Goal: Information Seeking & Learning: Learn about a topic

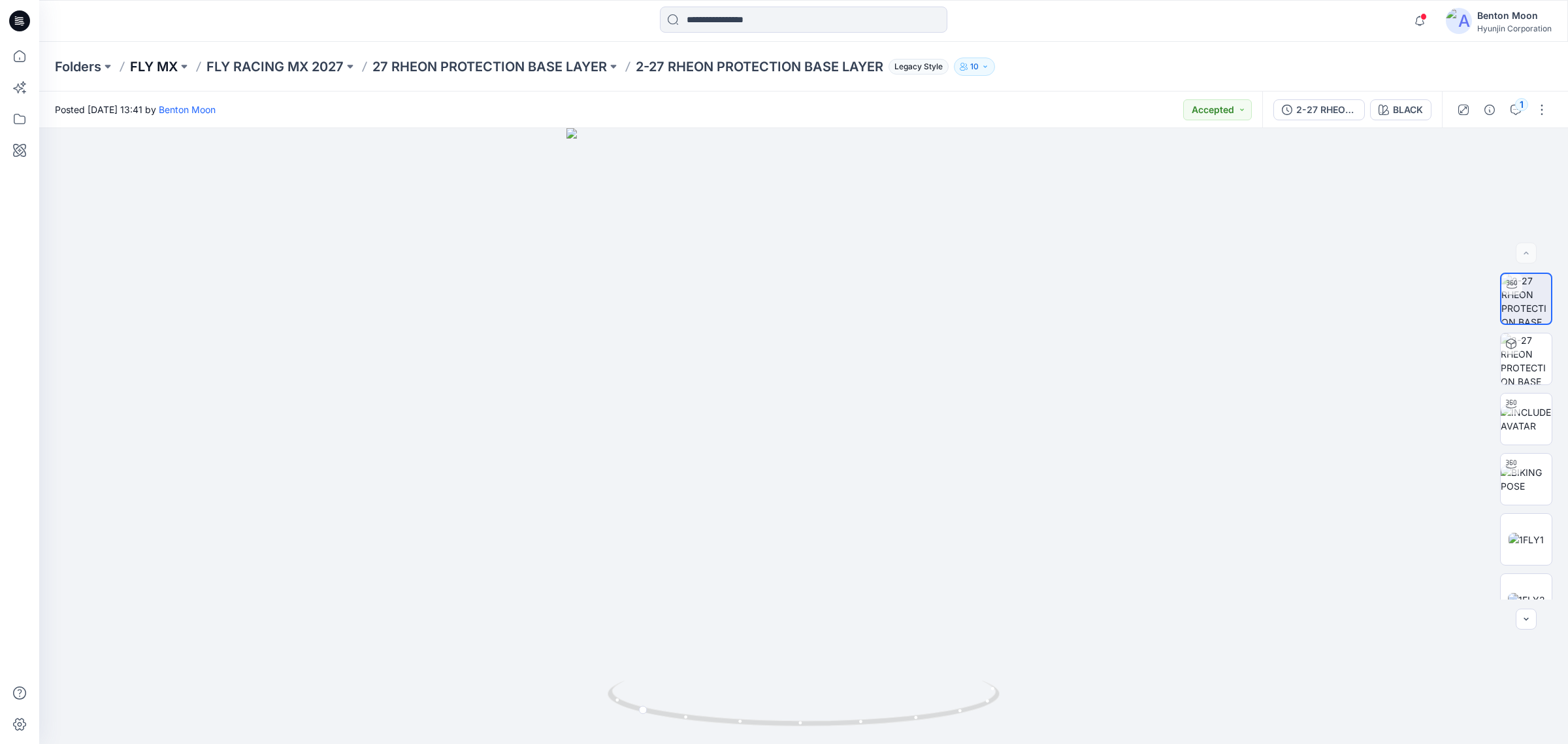
click at [156, 66] on p "FLY MX" at bounding box center [154, 66] width 48 height 18
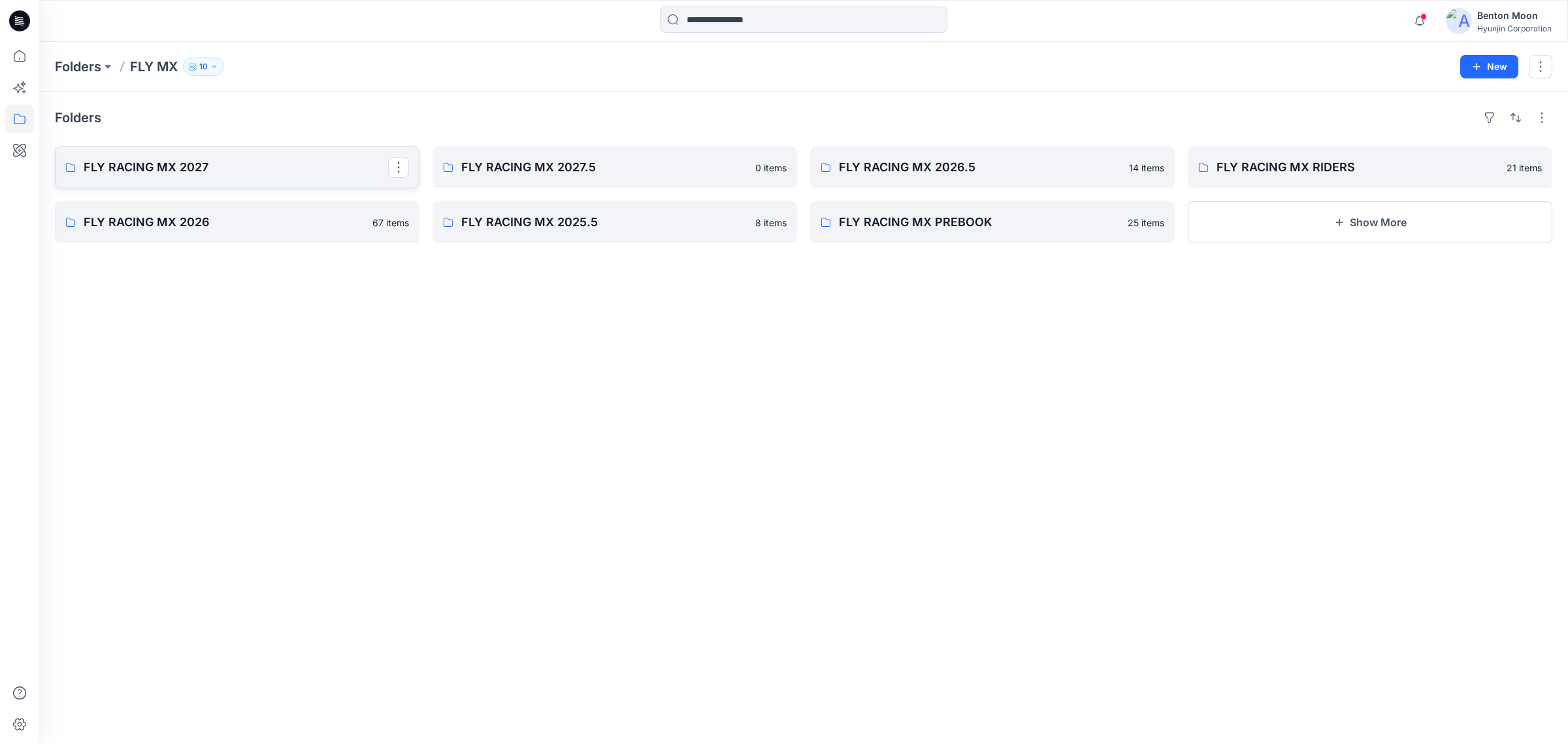
click at [295, 173] on p "FLY RACING MX 2027" at bounding box center [236, 167] width 304 height 18
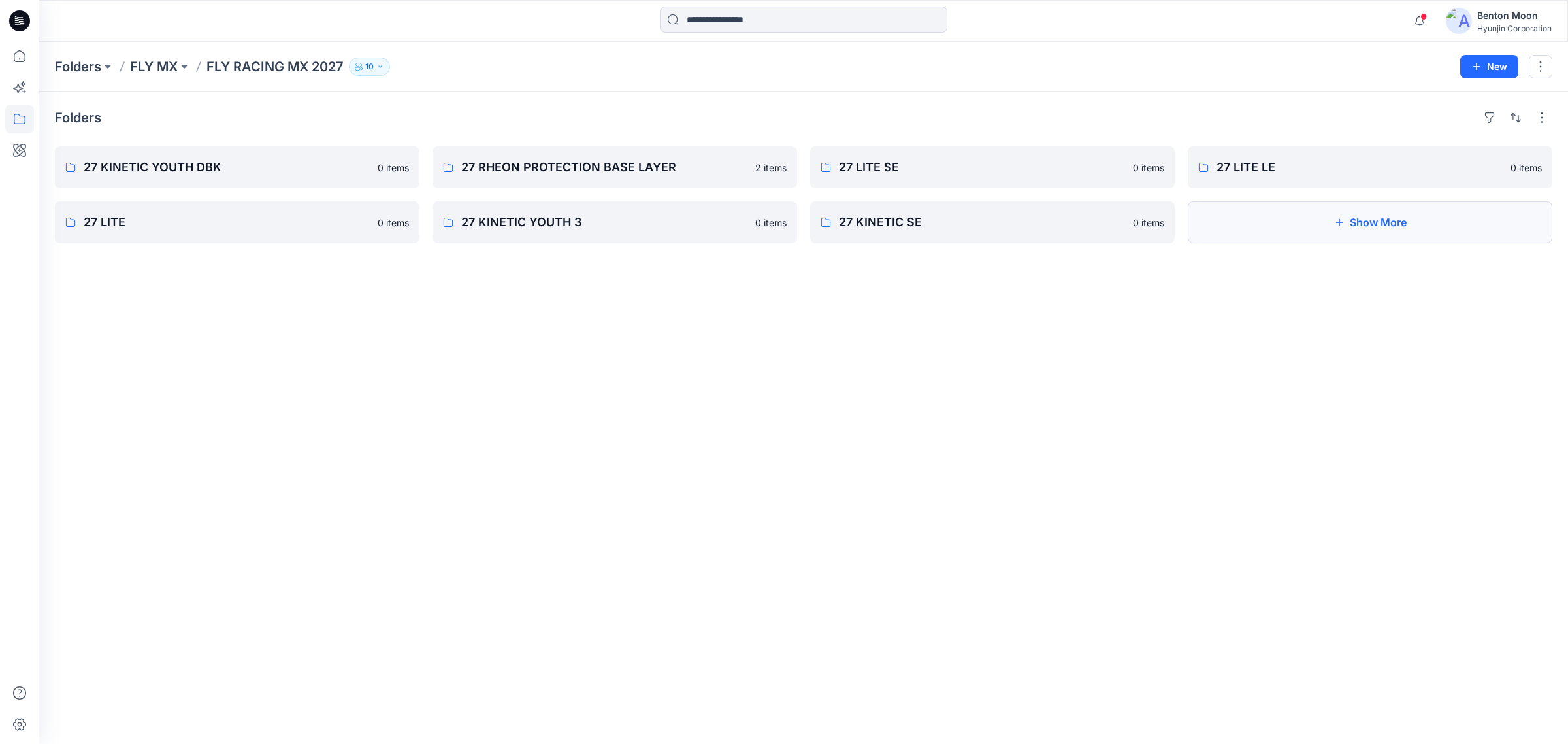
click at [1274, 211] on button "Show More" at bounding box center [1370, 222] width 365 height 42
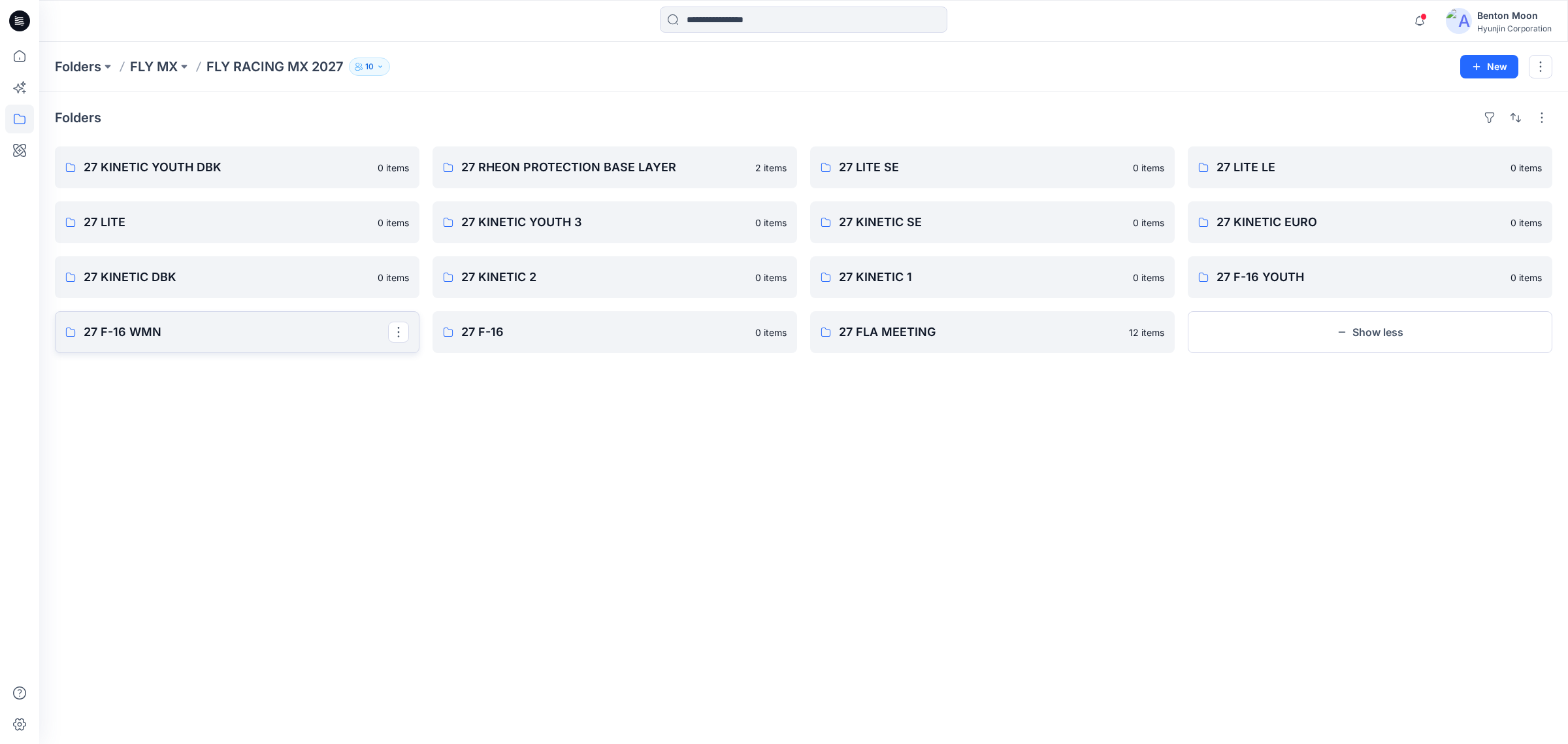
click at [163, 325] on p "27 F-16 WMN" at bounding box center [236, 332] width 304 height 18
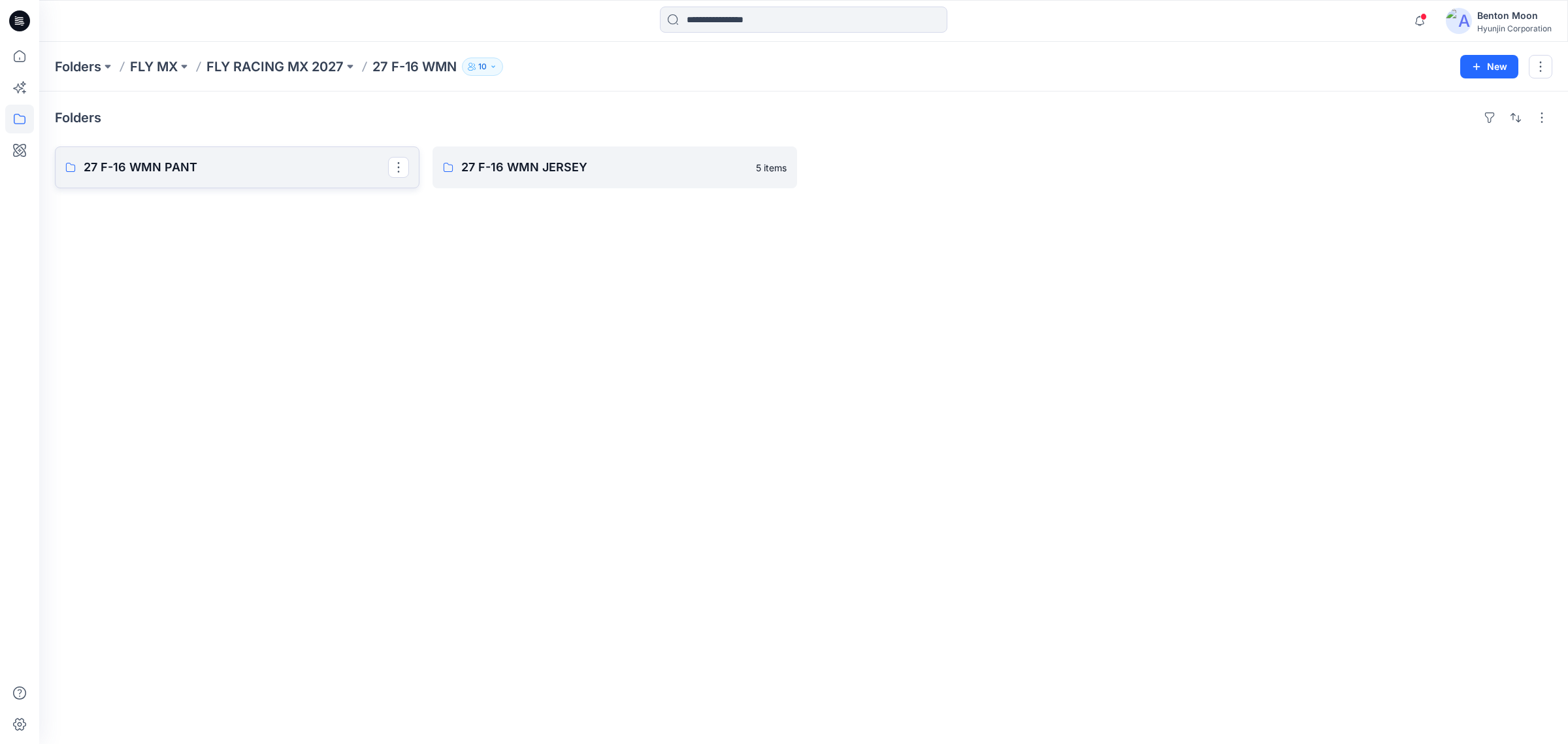
click at [230, 158] on p "27 F-16 WMN PANT" at bounding box center [236, 167] width 304 height 18
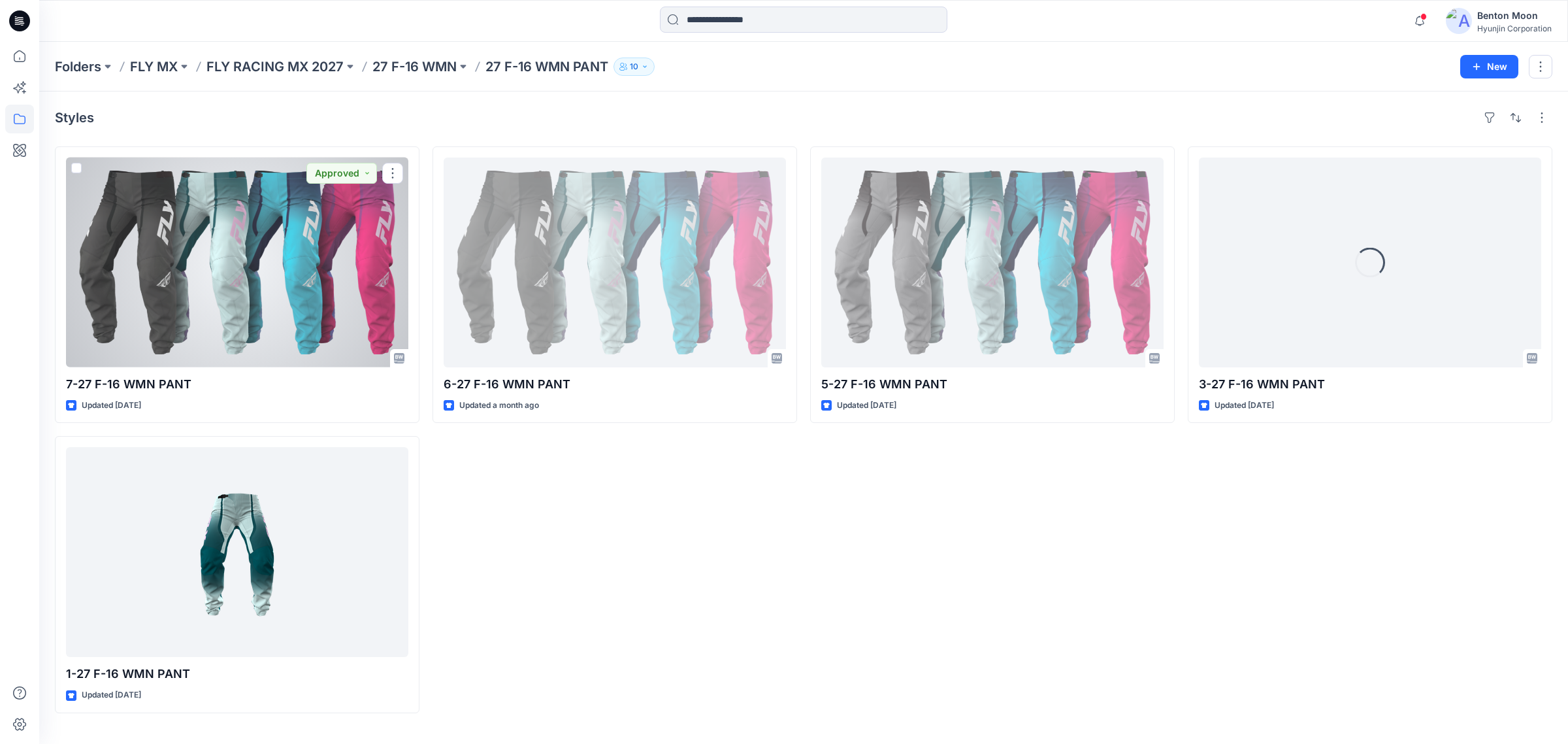
click at [299, 308] on div at bounding box center [237, 262] width 342 height 210
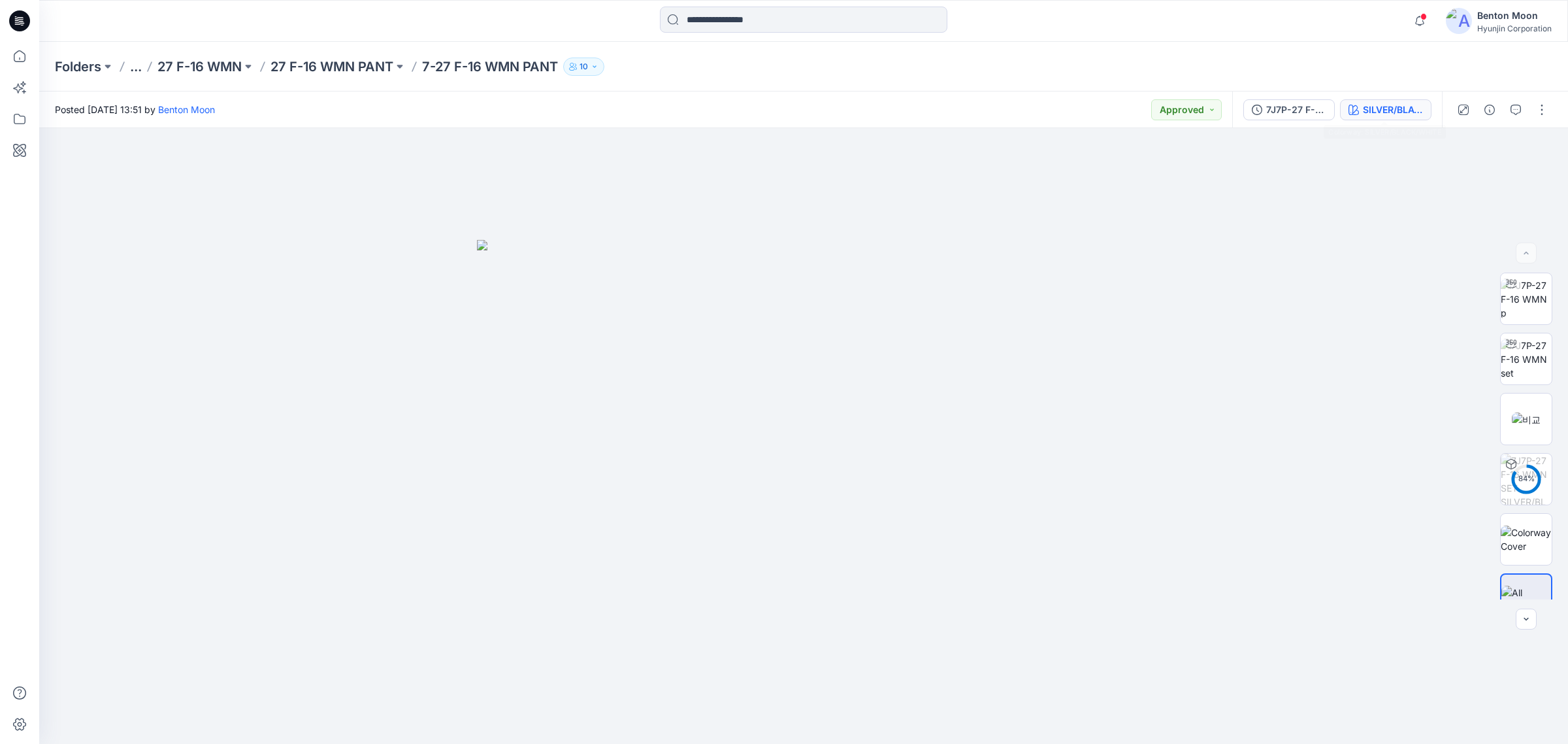
click at [1386, 101] on button "SILVER/BLACK/WHITE" at bounding box center [1386, 109] width 92 height 21
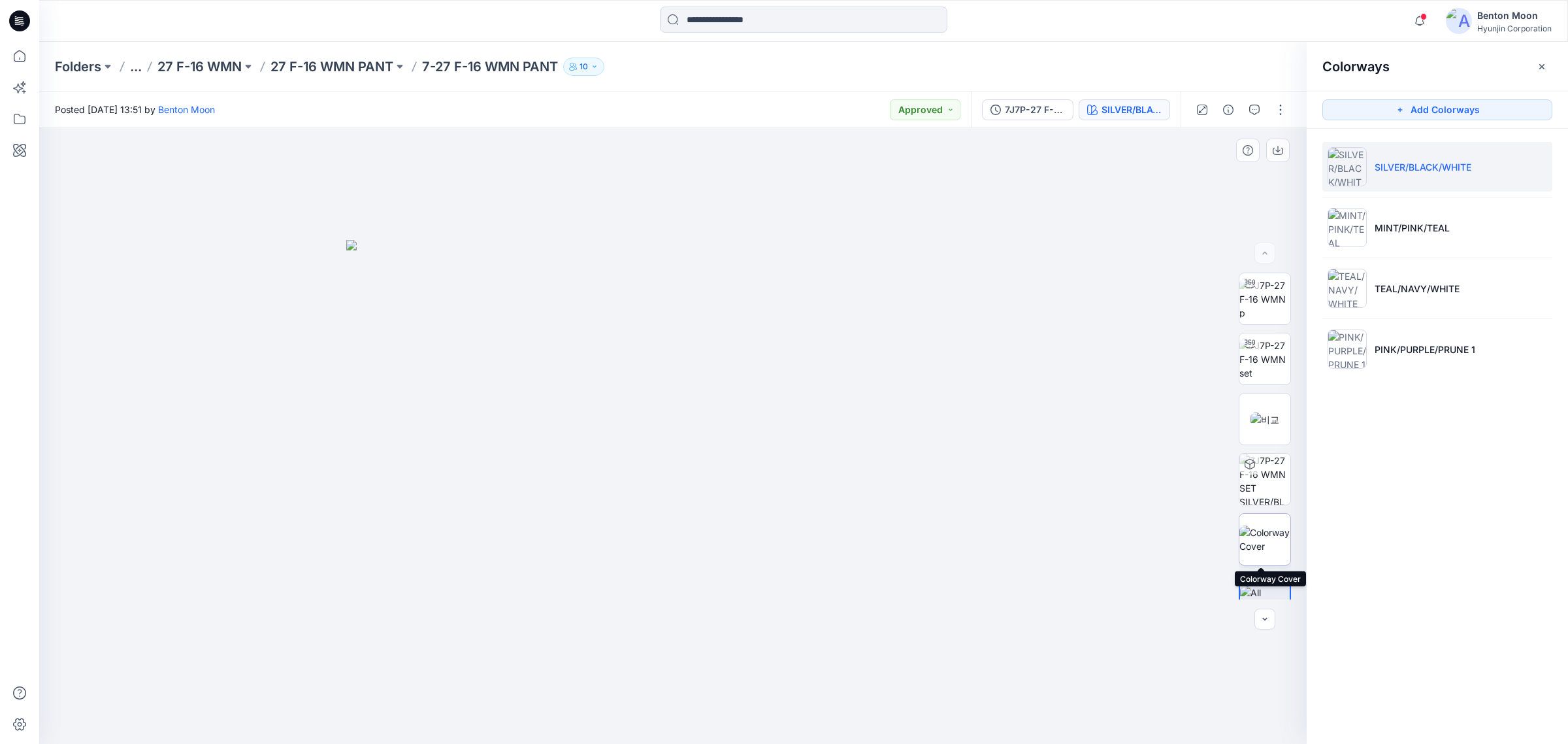
click at [1262, 526] on img at bounding box center [1264, 539] width 51 height 27
drag, startPoint x: 741, startPoint y: 598, endPoint x: 1056, endPoint y: 413, distance: 365.3
click at [708, 543] on img at bounding box center [673, 436] width 329 height 617
click at [1268, 299] on img at bounding box center [1264, 299] width 51 height 41
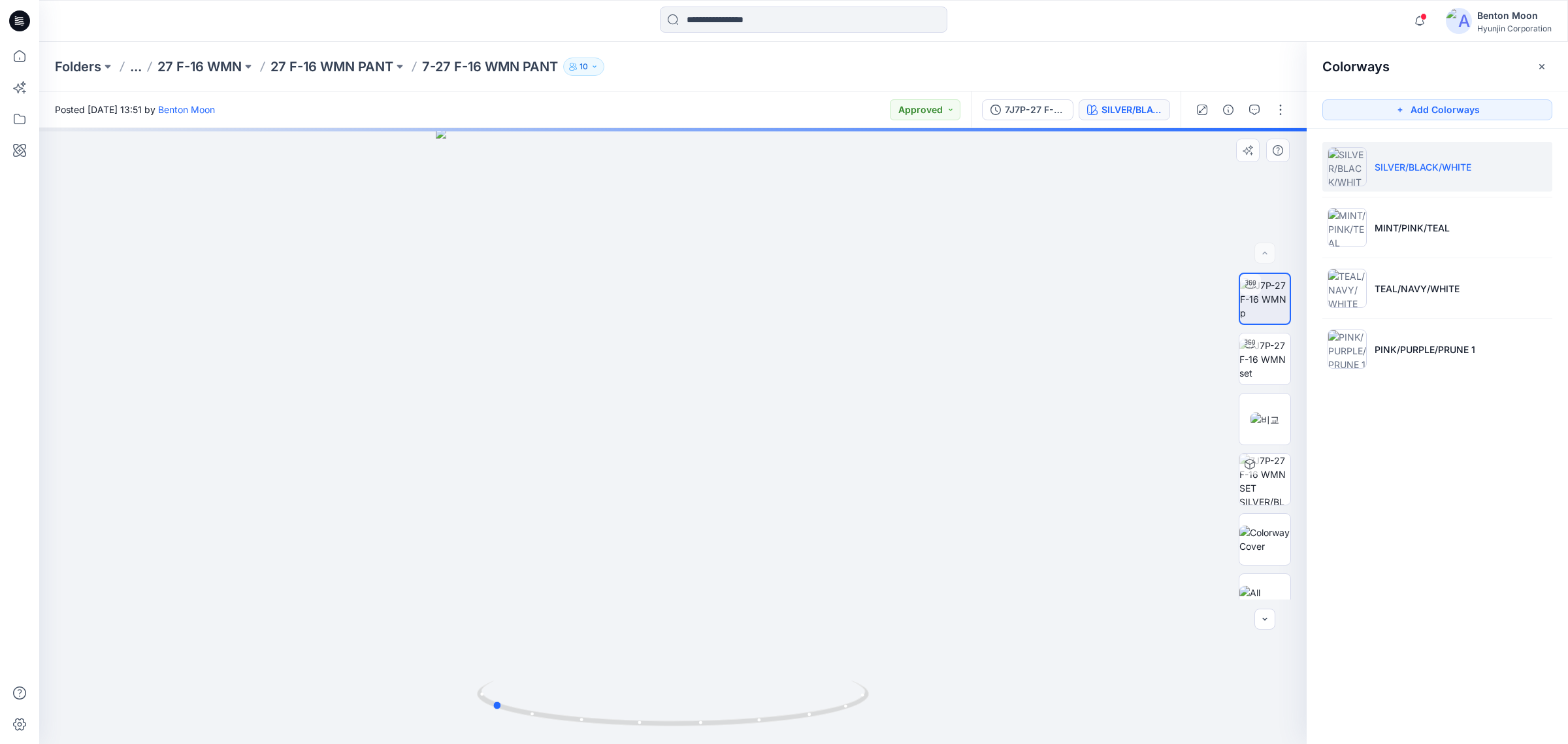
drag, startPoint x: 755, startPoint y: 649, endPoint x: 575, endPoint y: 652, distance: 180.0
click at [575, 652] on div at bounding box center [673, 436] width 1268 height 616
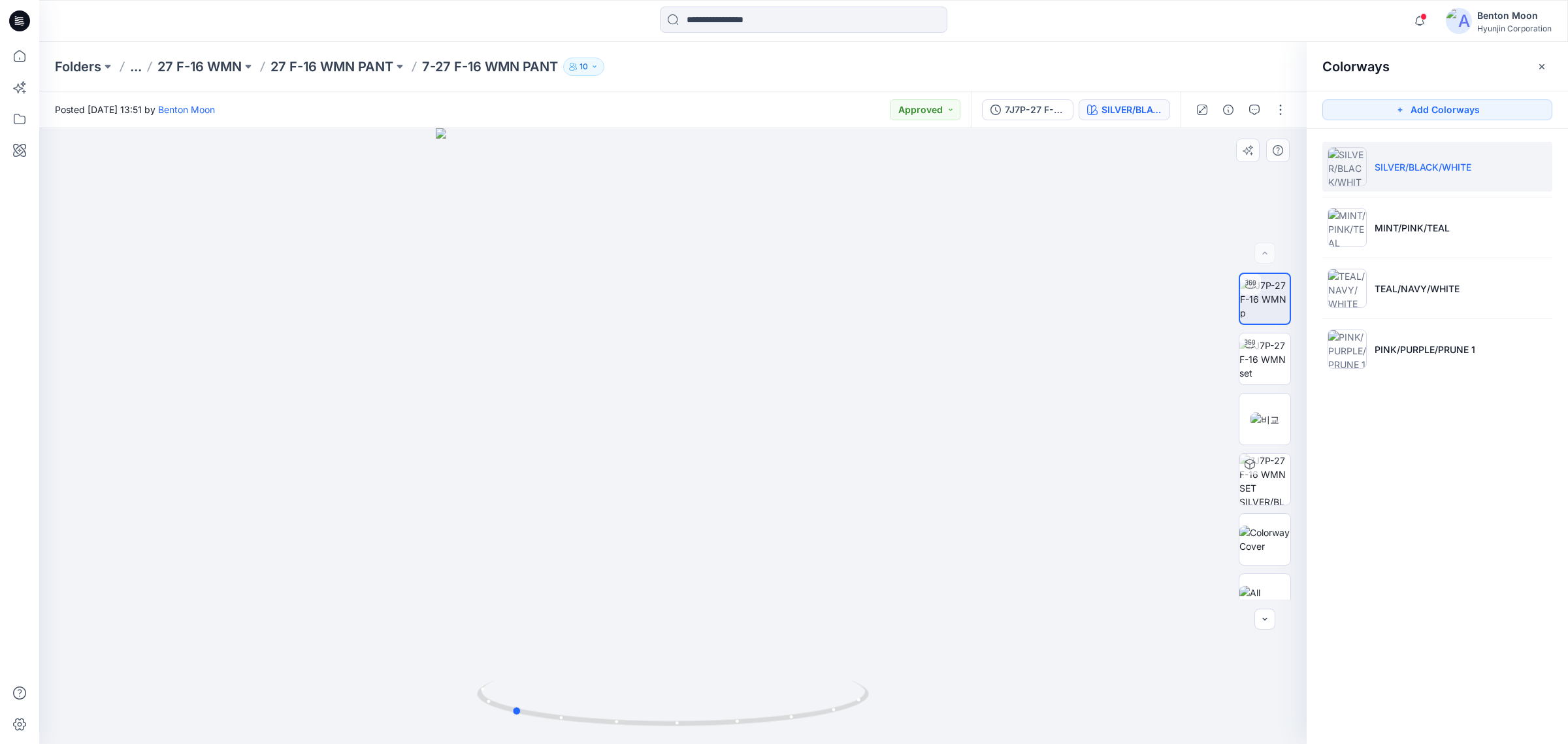
drag, startPoint x: 750, startPoint y: 643, endPoint x: 770, endPoint y: 622, distance: 29.0
click at [770, 622] on div at bounding box center [673, 436] width 1268 height 616
drag, startPoint x: 734, startPoint y: 501, endPoint x: 788, endPoint y: 463, distance: 66.0
click at [792, 419] on img at bounding box center [673, 304] width 763 height 881
drag, startPoint x: 791, startPoint y: 674, endPoint x: 731, endPoint y: 703, distance: 66.6
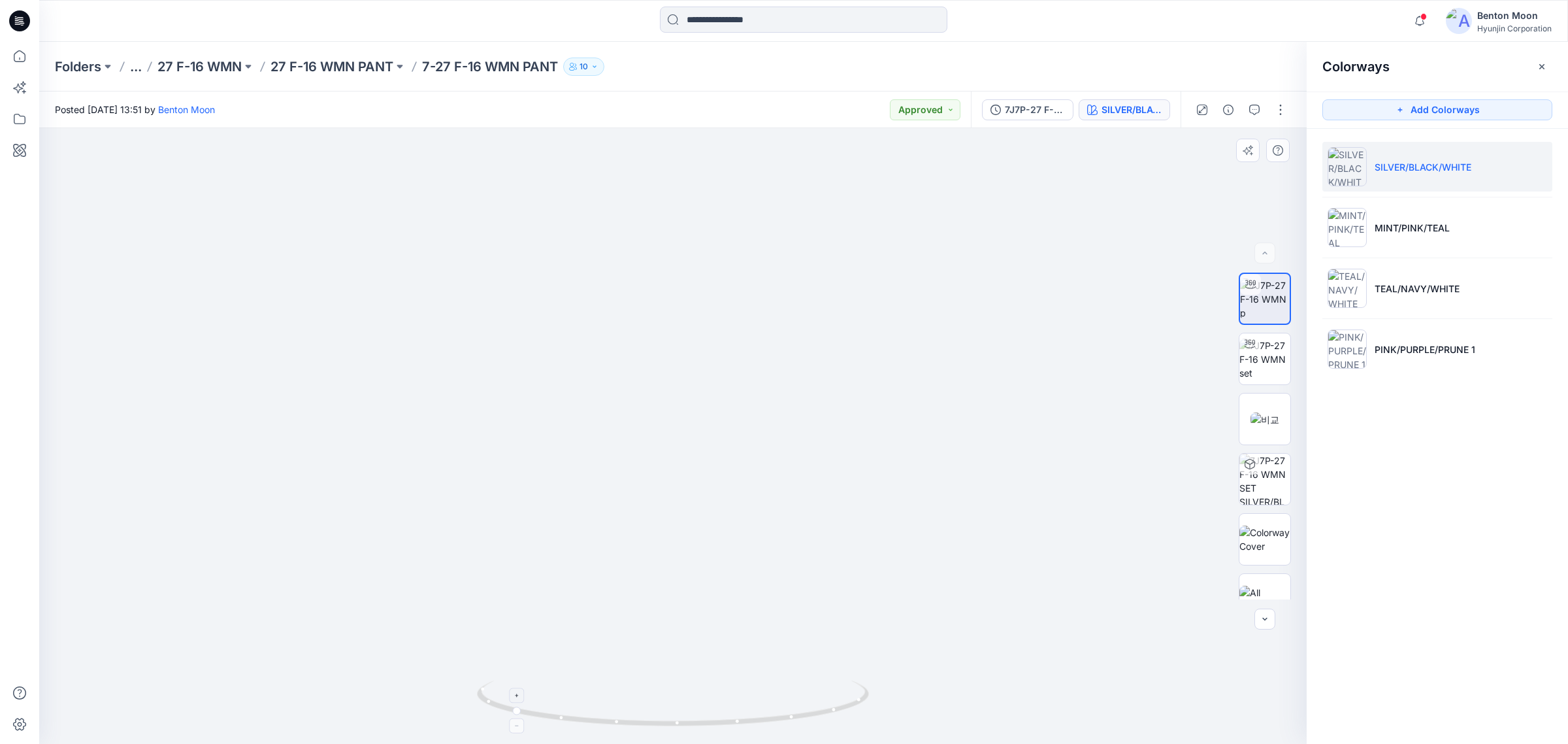
click at [834, 687] on div at bounding box center [673, 436] width 1268 height 616
drag, startPoint x: 729, startPoint y: 707, endPoint x: 882, endPoint y: 669, distance: 157.6
click at [891, 674] on div at bounding box center [673, 436] width 1268 height 616
drag, startPoint x: 731, startPoint y: 661, endPoint x: 760, endPoint y: 644, distance: 33.6
click at [760, 644] on div at bounding box center [673, 436] width 1268 height 616
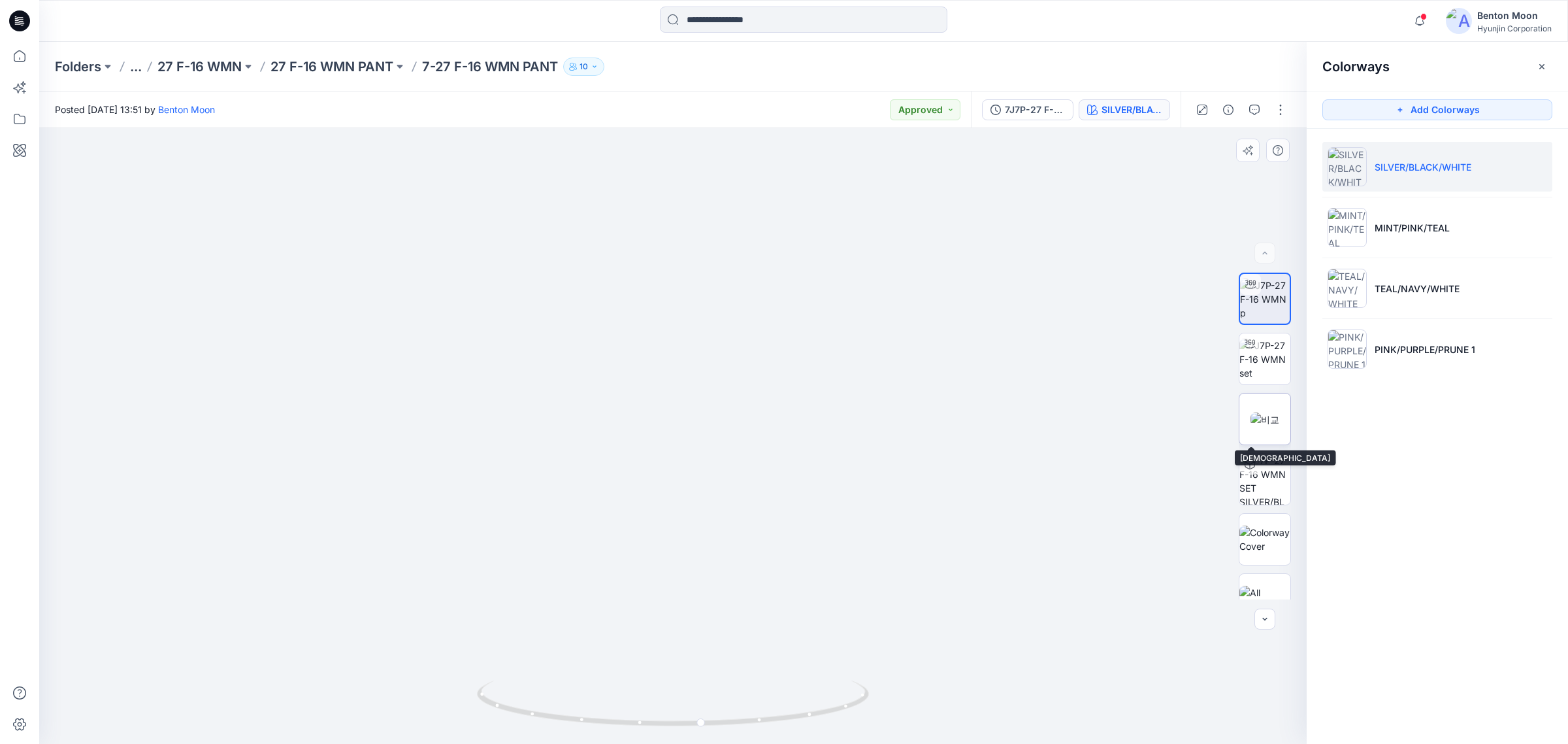
click at [1259, 425] on img at bounding box center [1265, 420] width 29 height 14
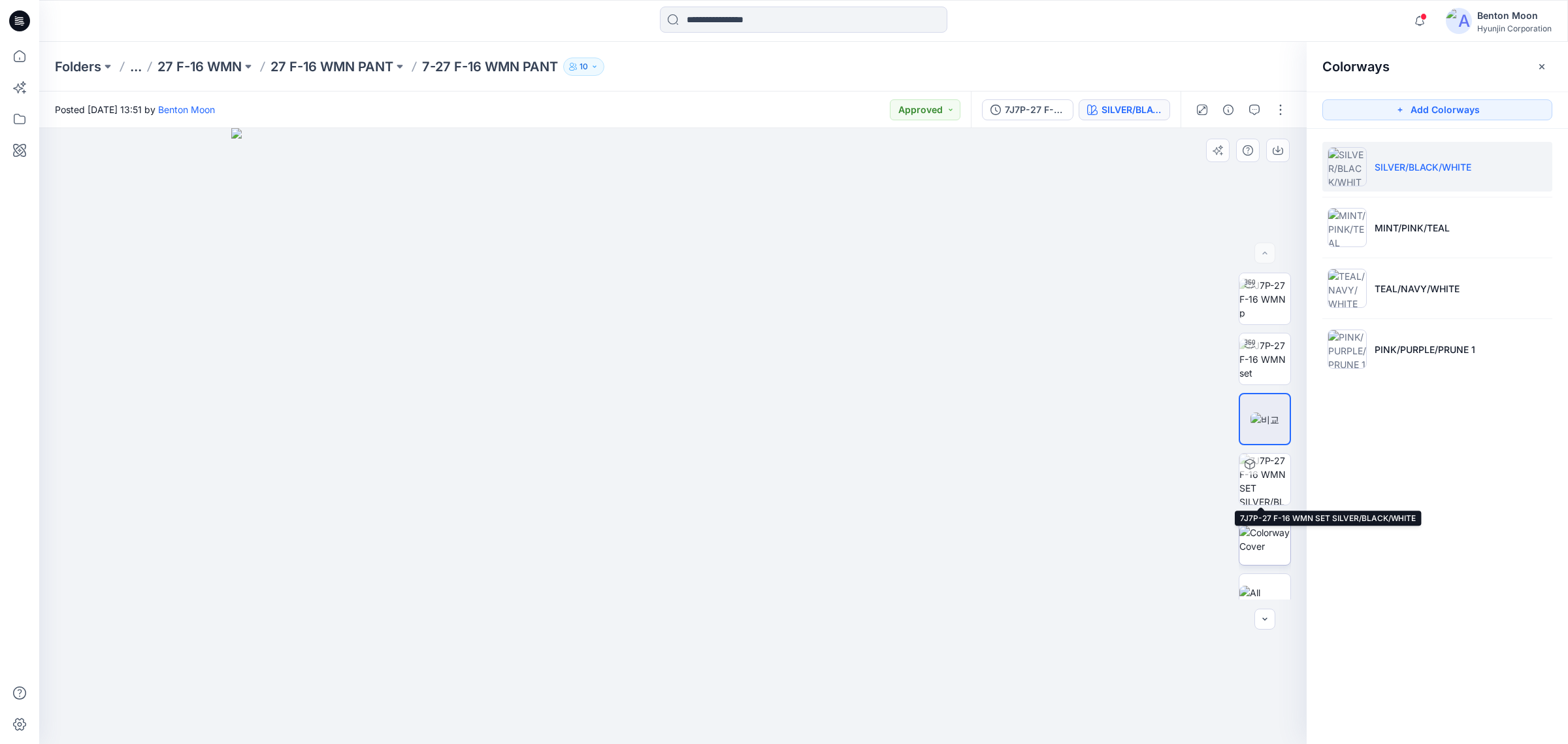
click at [1271, 526] on img at bounding box center [1264, 539] width 51 height 27
click at [1271, 427] on img at bounding box center [1265, 420] width 29 height 14
